Goal: Task Accomplishment & Management: Manage account settings

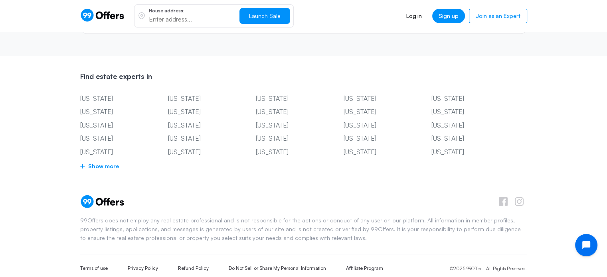
scroll to position [1993, 0]
click at [351, 265] on link "Affiliate Program" at bounding box center [364, 268] width 37 height 7
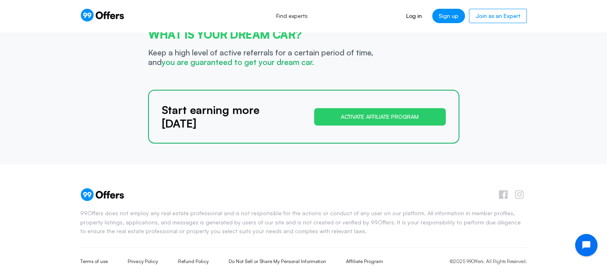
scroll to position [494, 0]
click at [519, 190] on icon at bounding box center [519, 194] width 9 height 9
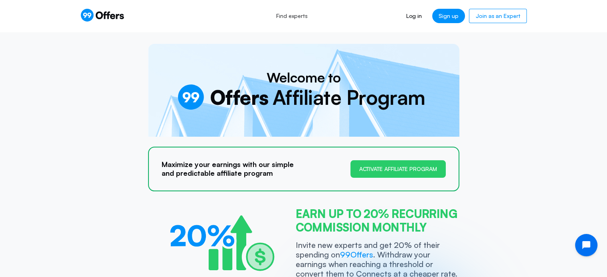
scroll to position [0, 0]
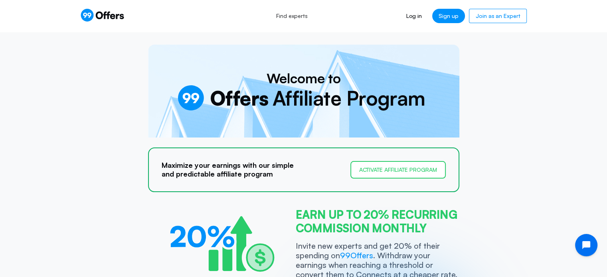
click at [431, 169] on button "Activate affiliate program" at bounding box center [397, 170] width 95 height 18
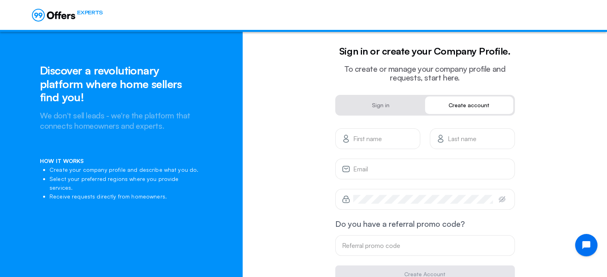
click at [405, 174] on div "Email" at bounding box center [425, 169] width 180 height 21
click at [285, 131] on app-sign-up-personal "First name Last name Email Password Do you have a referral promo code? Referral…" at bounding box center [425, 206] width 364 height 155
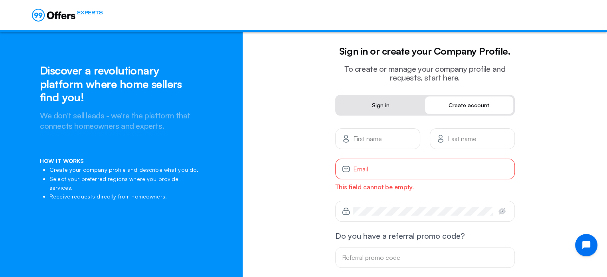
click at [399, 98] on link "Sign in" at bounding box center [381, 106] width 88 height 18
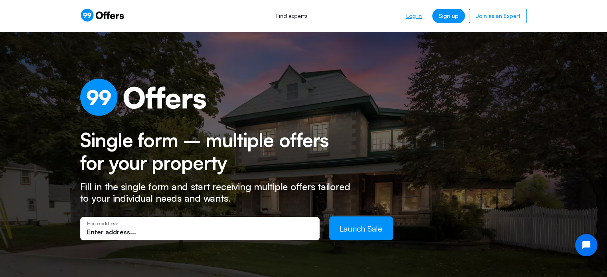
click at [413, 17] on link "Log in" at bounding box center [414, 16] width 28 height 14
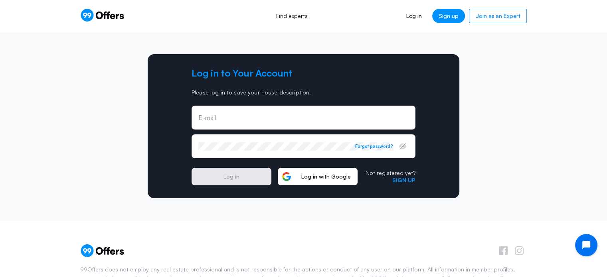
click at [303, 177] on span "Log in with Google" at bounding box center [326, 176] width 62 height 7
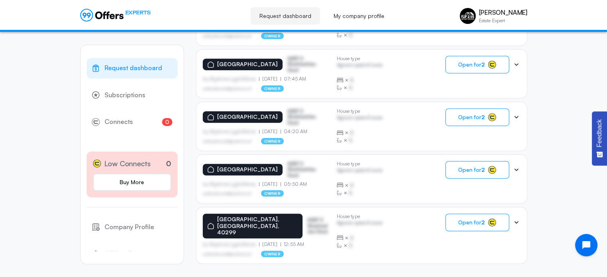
scroll to position [528, 0]
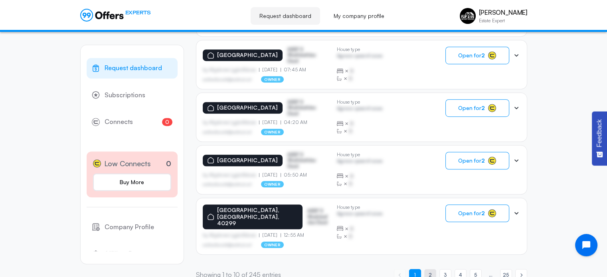
click at [426, 269] on link "page 2" at bounding box center [430, 275] width 12 height 12
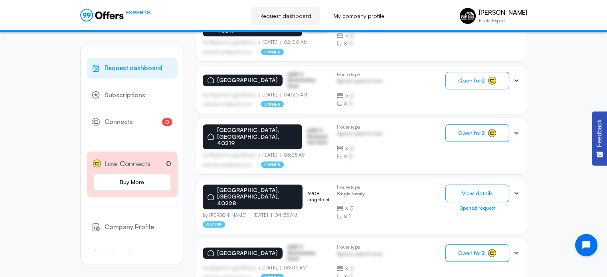
scroll to position [528, 0]
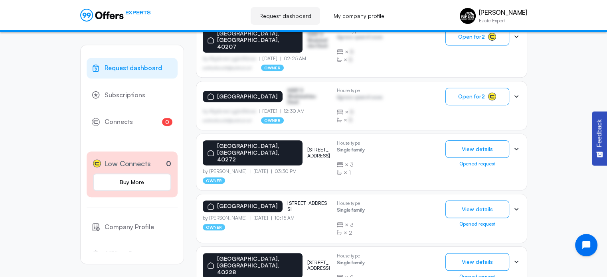
scroll to position [458, 0]
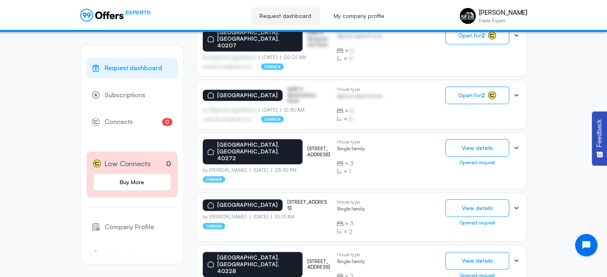
drag, startPoint x: 278, startPoint y: 162, endPoint x: 294, endPoint y: 183, distance: 26.2
click at [294, 200] on div "[GEOGRAPHIC_DATA][STREET_ADDRESS][GEOGRAPHIC_DATA]" at bounding box center [267, 206] width 128 height 12
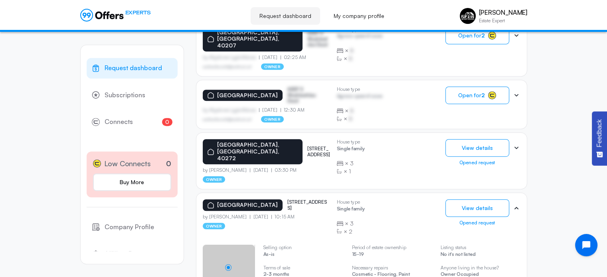
copy p "[STREET_ADDRESS]"
click at [385, 200] on div "[GEOGRAPHIC_DATA][STREET_ADDRESS][GEOGRAPHIC_DATA] by [PERSON_NAME] [DATE] 10:1…" at bounding box center [362, 218] width 318 height 36
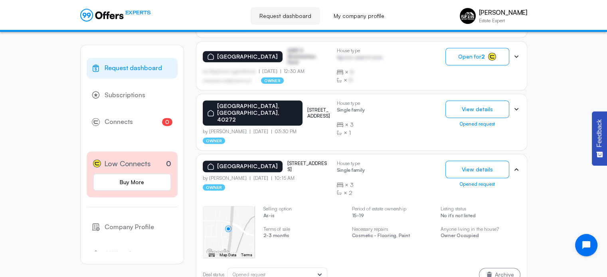
scroll to position [498, 0]
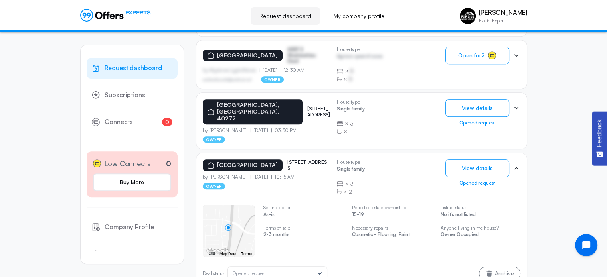
drag, startPoint x: 278, startPoint y: 122, endPoint x: 293, endPoint y: 140, distance: 23.5
click at [293, 160] on div "[GEOGRAPHIC_DATA][STREET_ADDRESS][GEOGRAPHIC_DATA]" at bounding box center [267, 166] width 128 height 12
copy p "[STREET_ADDRESS]"
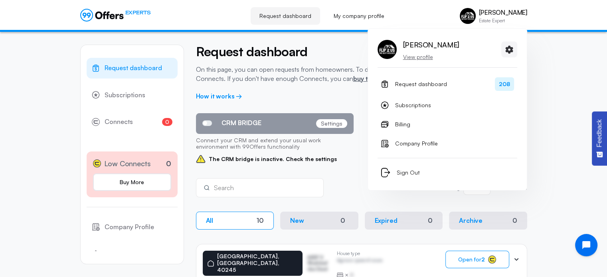
scroll to position [0, 0]
